Goal: Navigation & Orientation: Find specific page/section

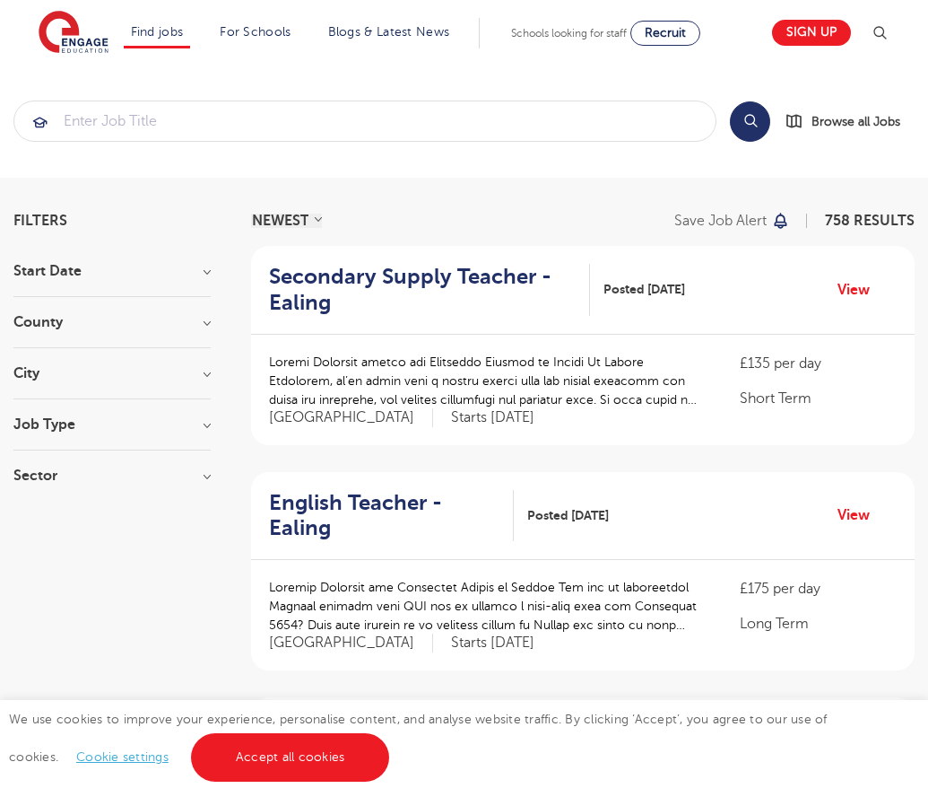
scroll to position [1759, 0]
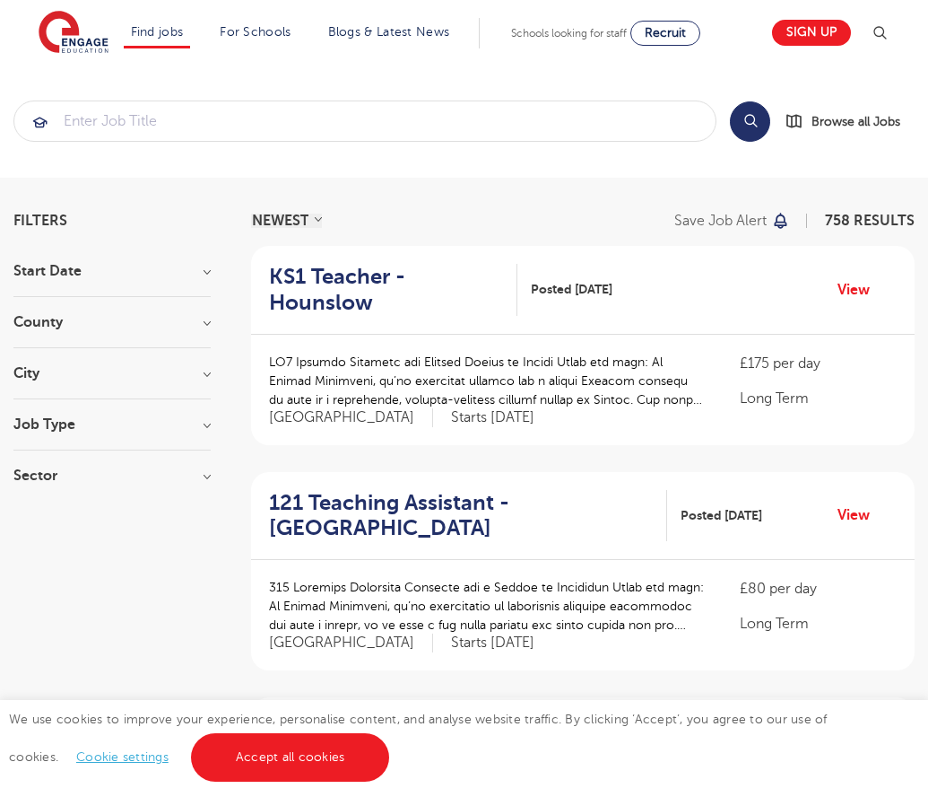
scroll to position [1759, 0]
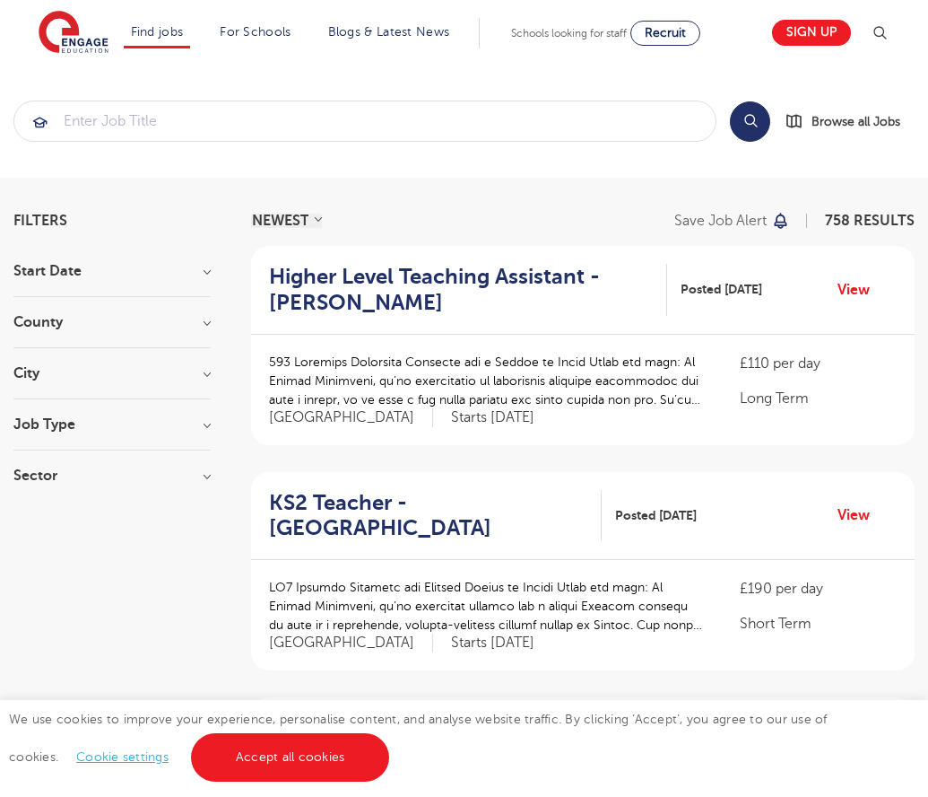
scroll to position [1806, 0]
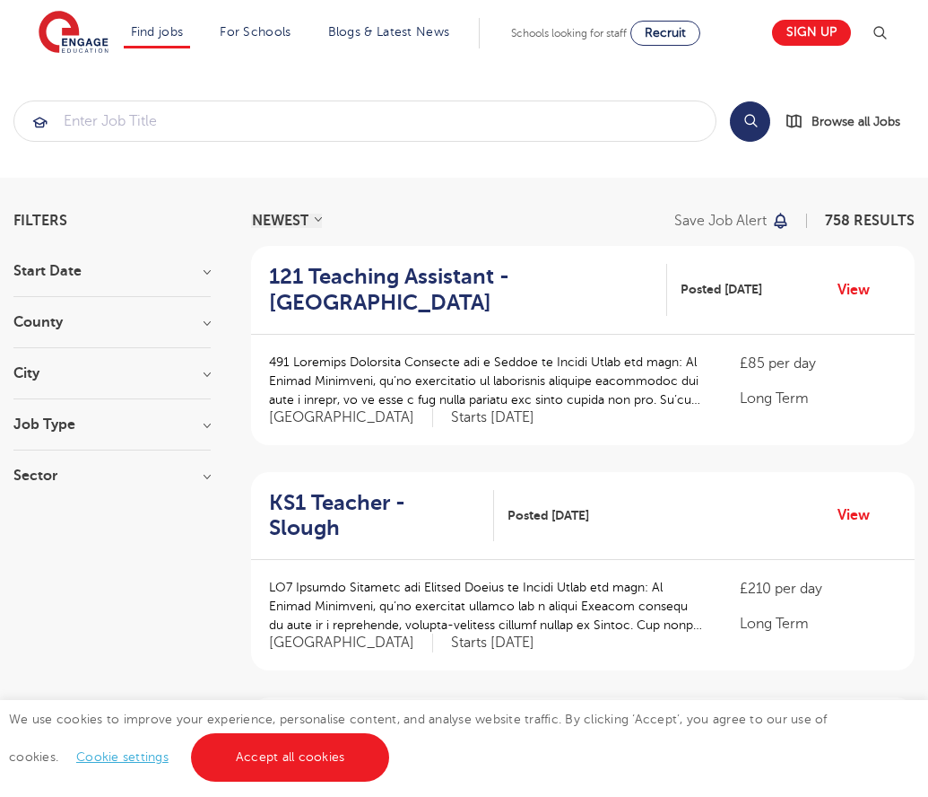
scroll to position [1793, 0]
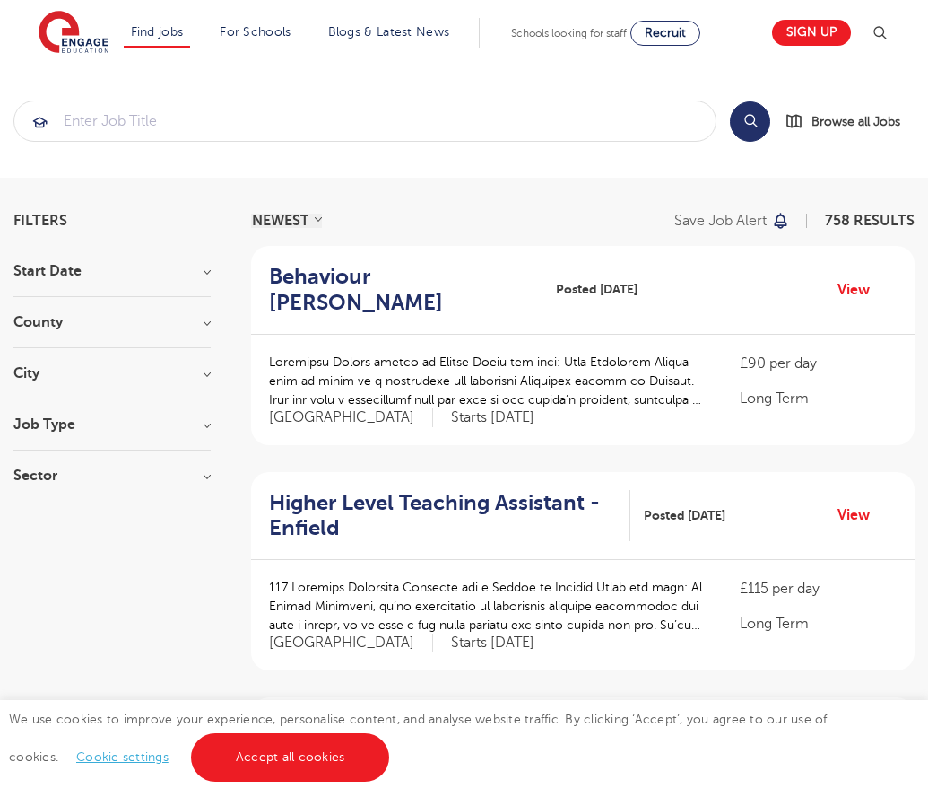
scroll to position [1759, 0]
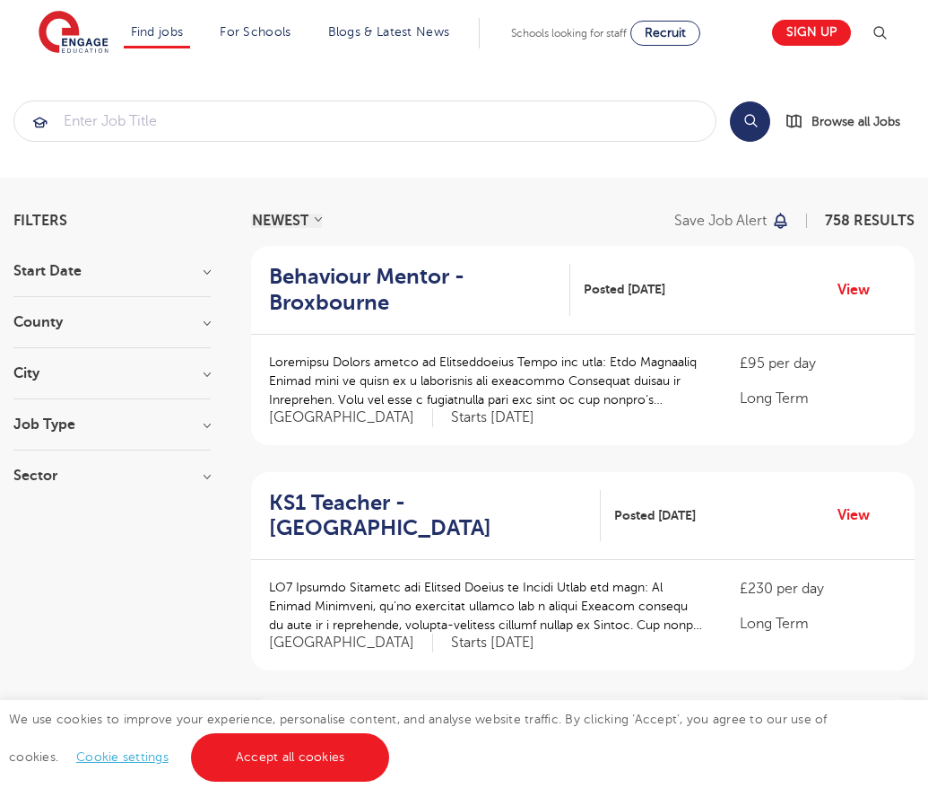
scroll to position [1734, 0]
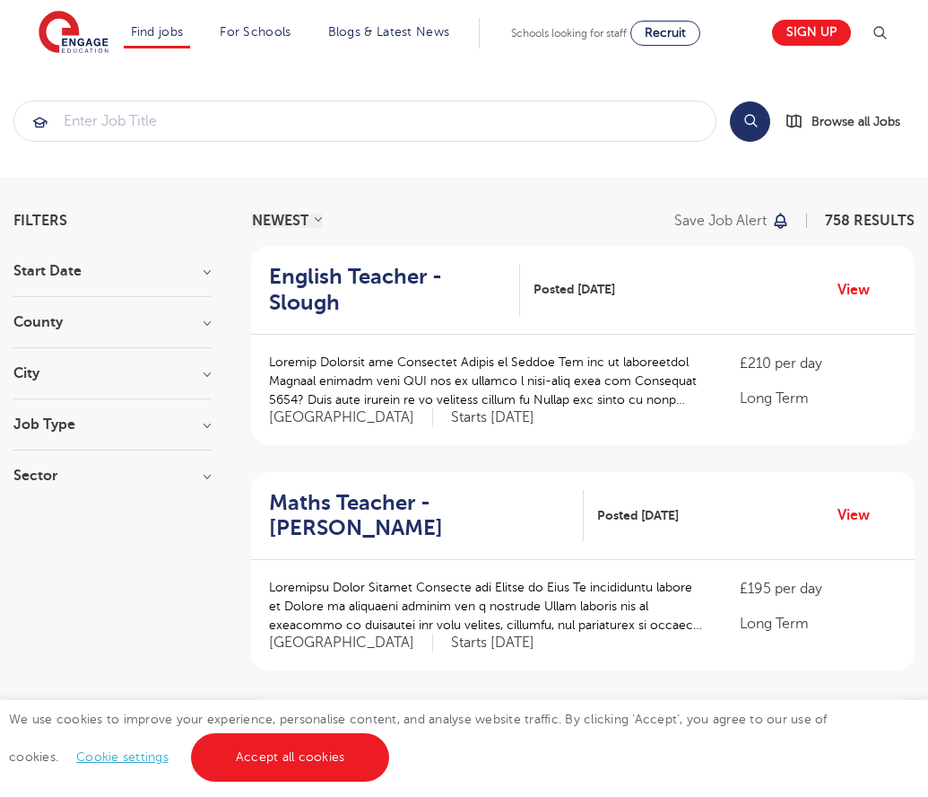
scroll to position [1802, 0]
